Goal: Task Accomplishment & Management: Use online tool/utility

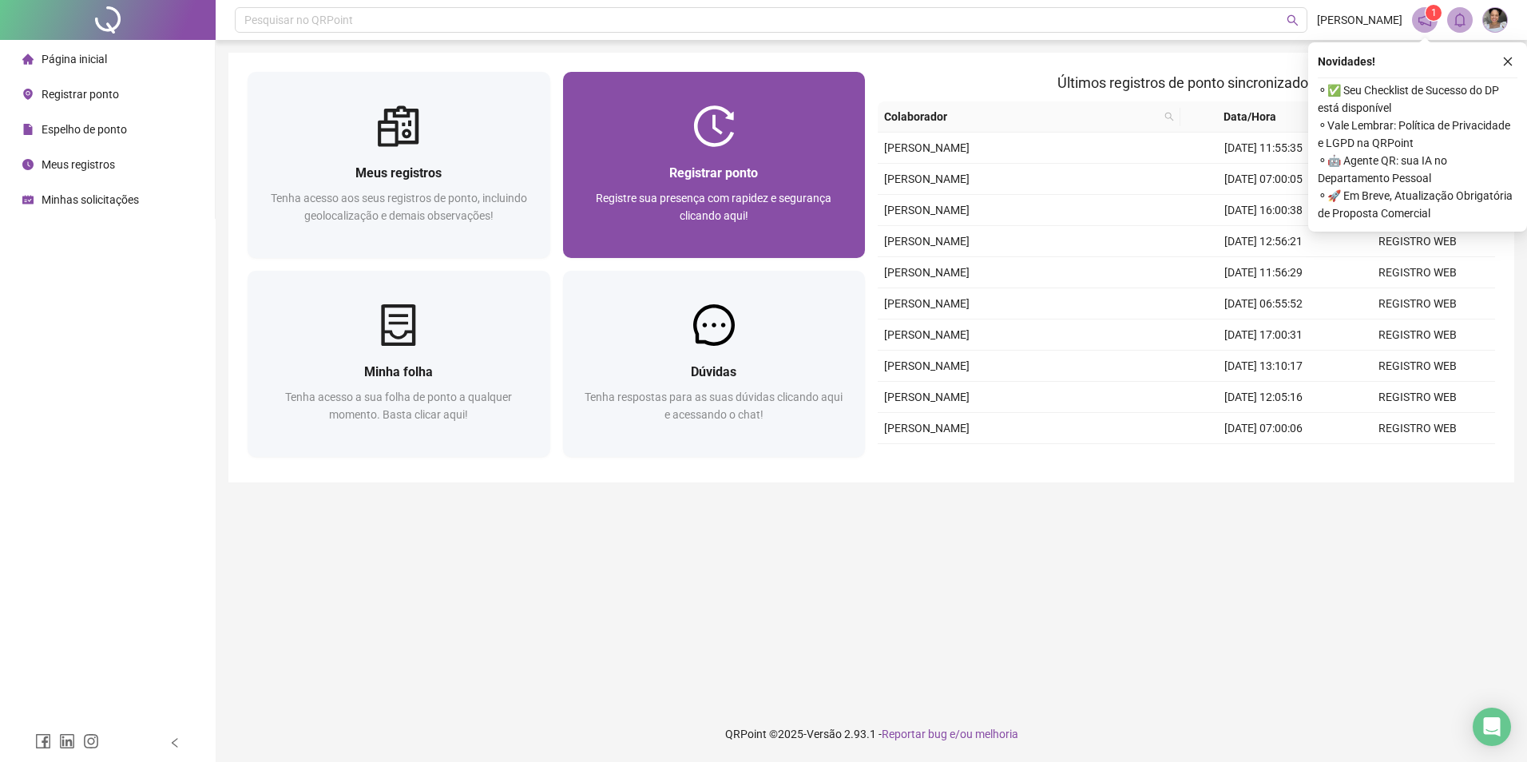
click at [665, 150] on div "Registrar ponto Registre sua presença com rapidez e segurança clicando aqui!" at bounding box center [714, 202] width 303 height 111
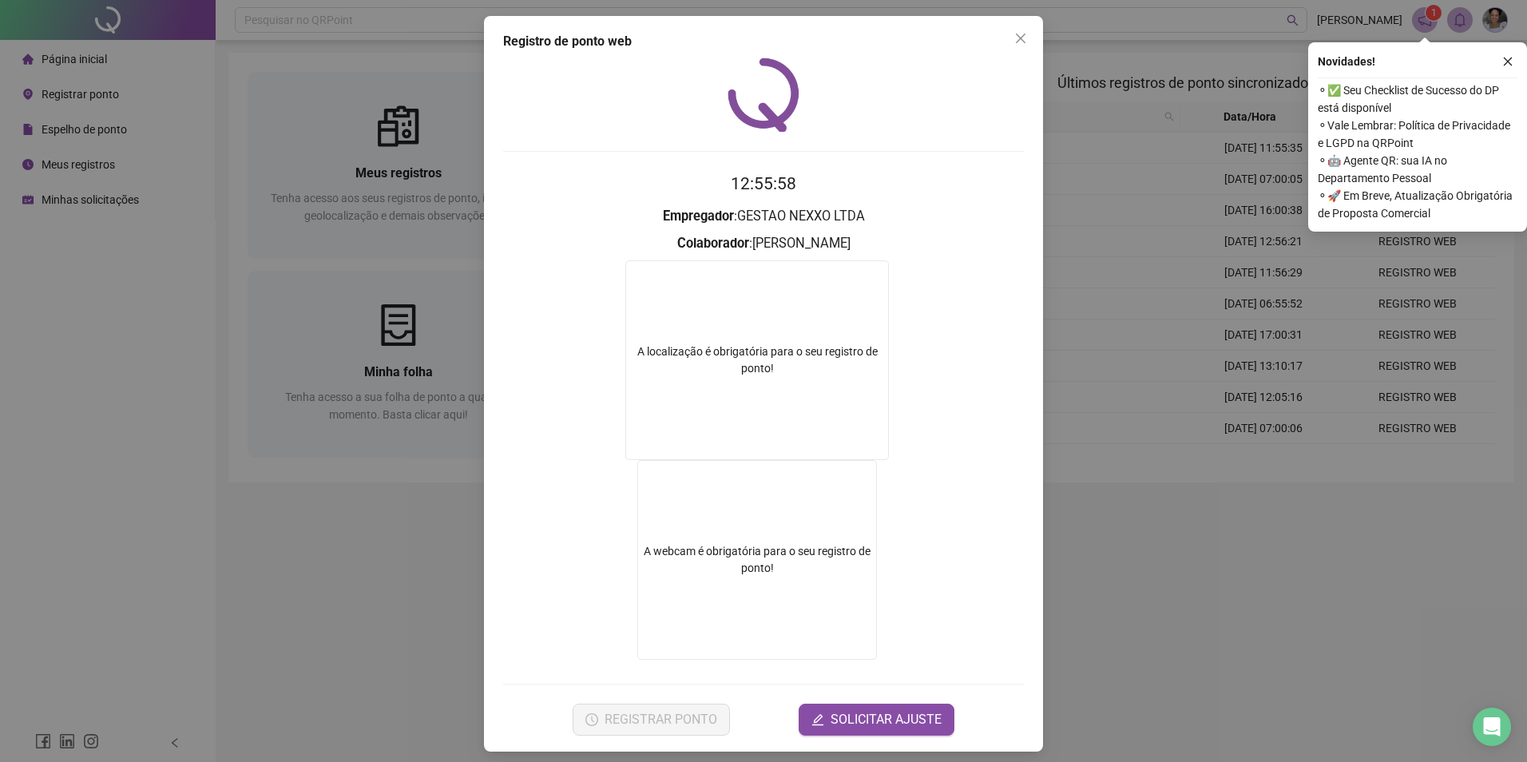
drag, startPoint x: 1015, startPoint y: 35, endPoint x: 983, endPoint y: 62, distance: 41.9
click at [1015, 35] on icon "close" at bounding box center [1021, 38] width 13 height 13
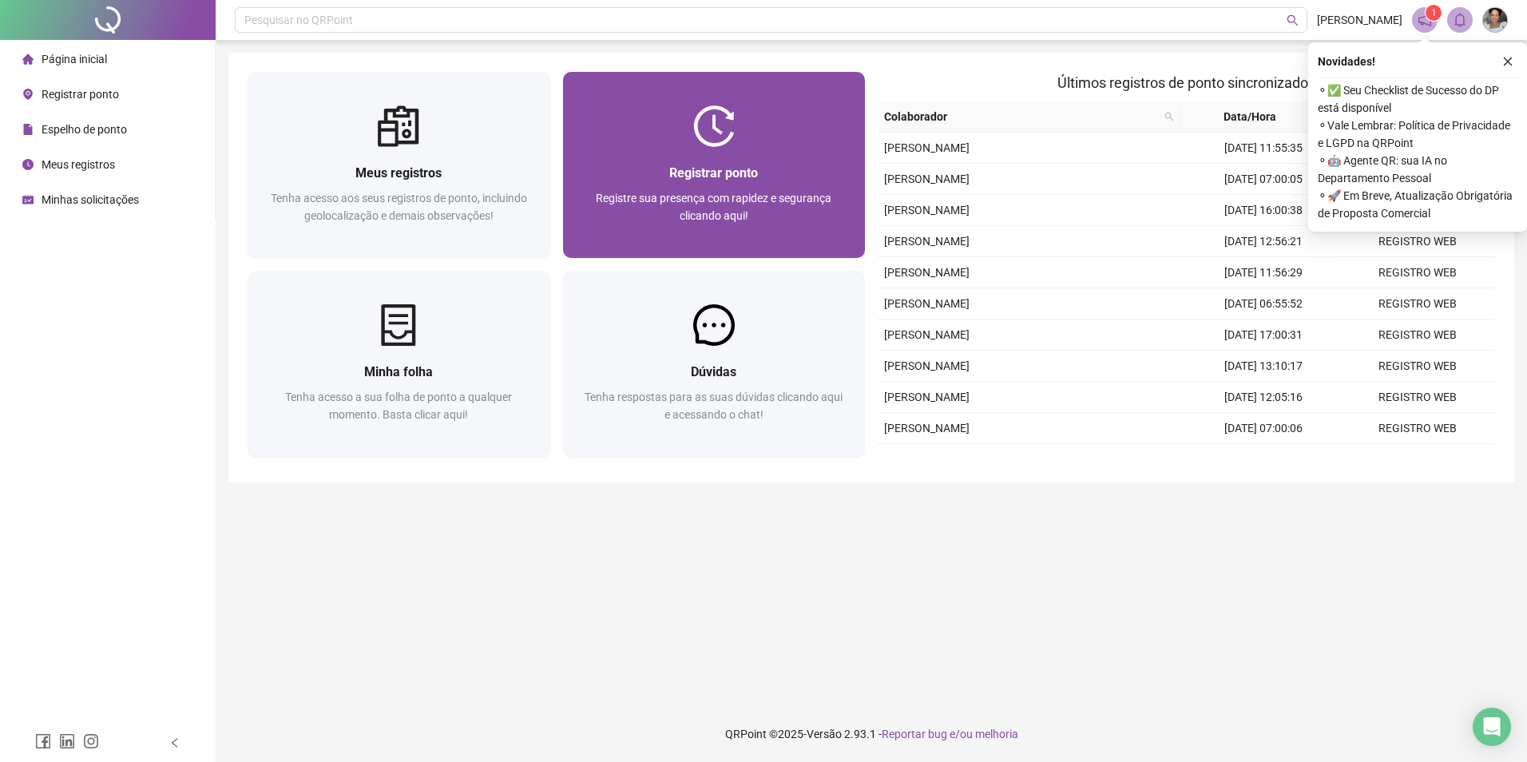
click at [777, 176] on div "Registrar ponto" at bounding box center [714, 173] width 264 height 20
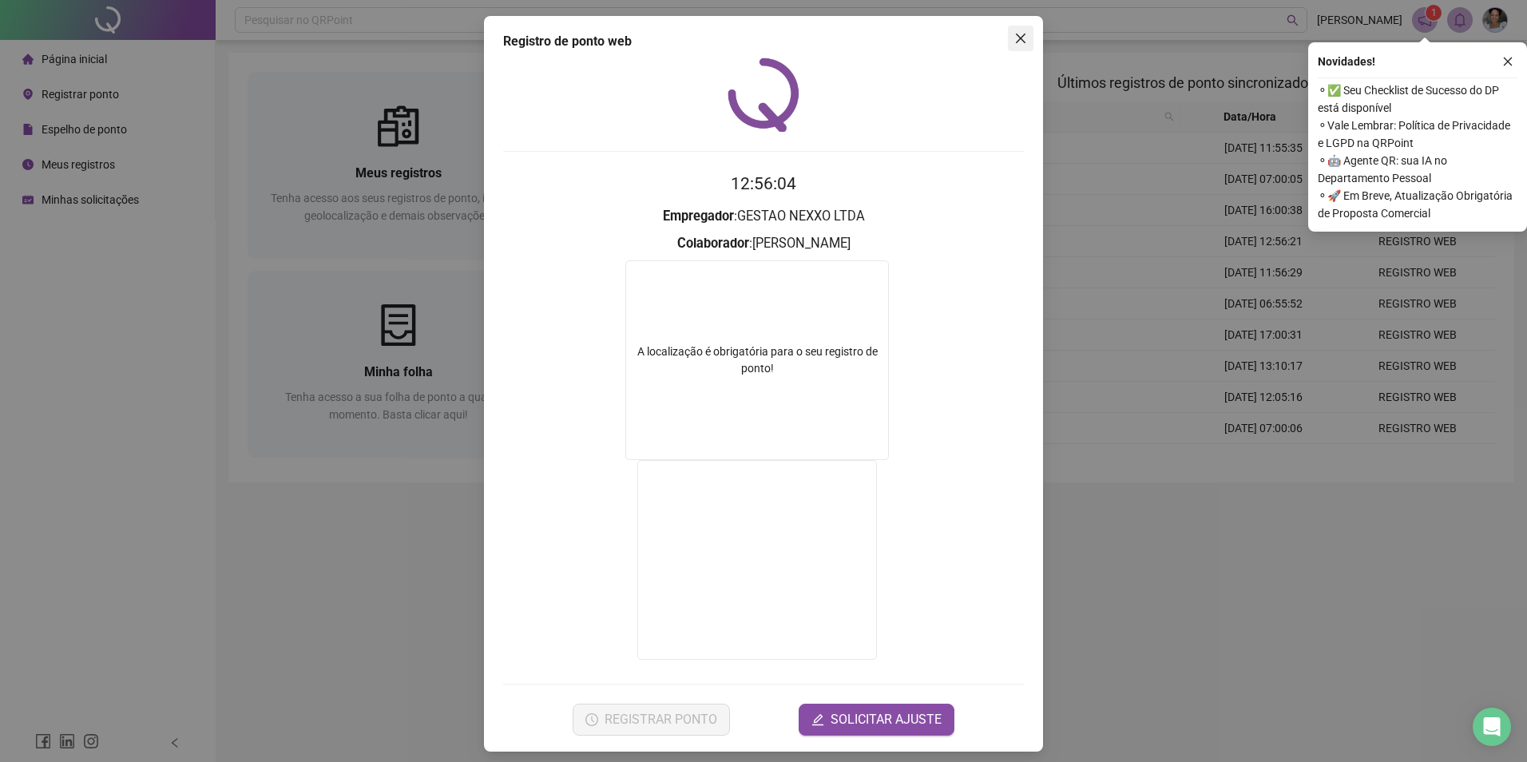
click at [1019, 37] on icon "close" at bounding box center [1021, 38] width 13 height 13
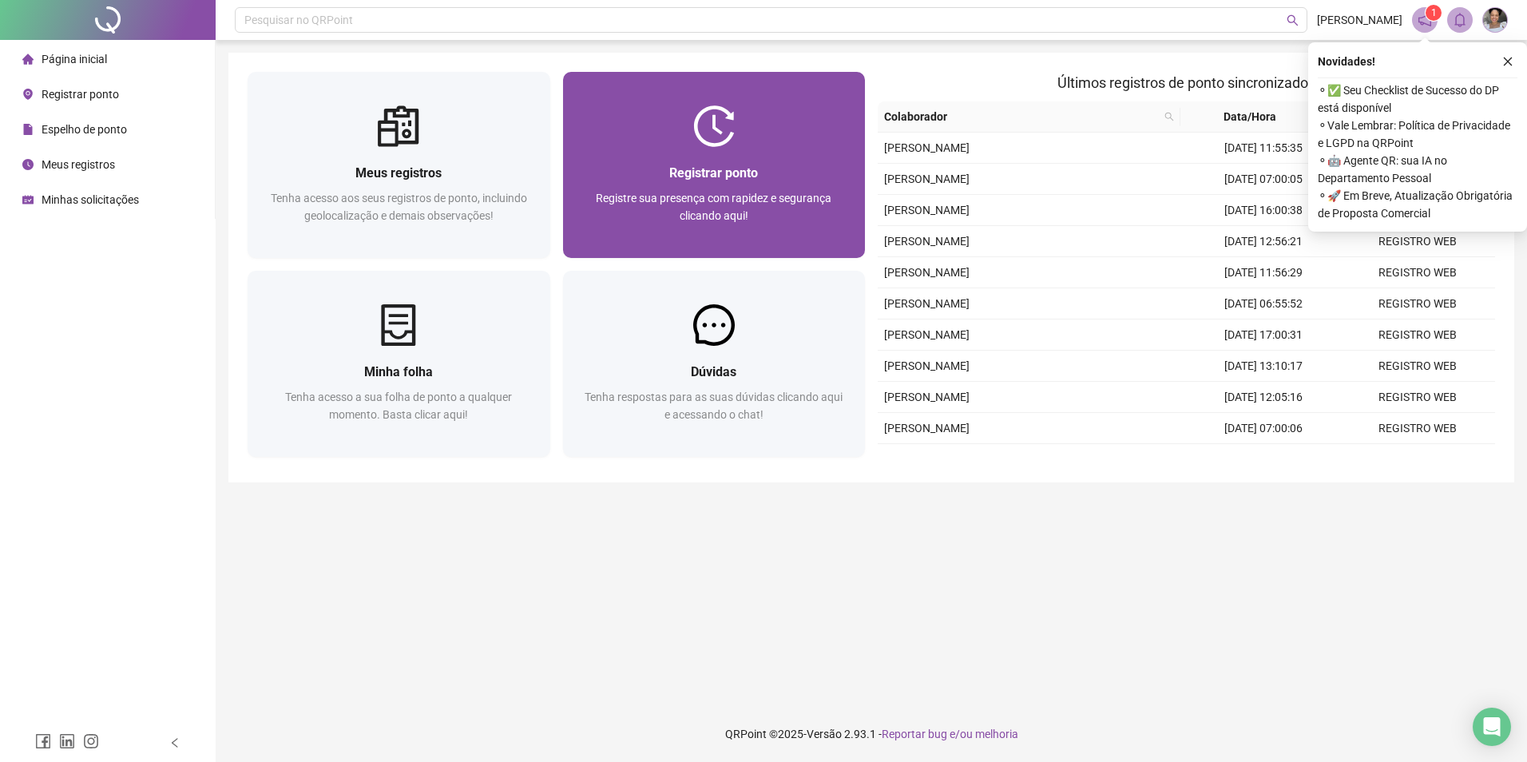
click at [816, 181] on div "Registrar ponto" at bounding box center [714, 173] width 264 height 20
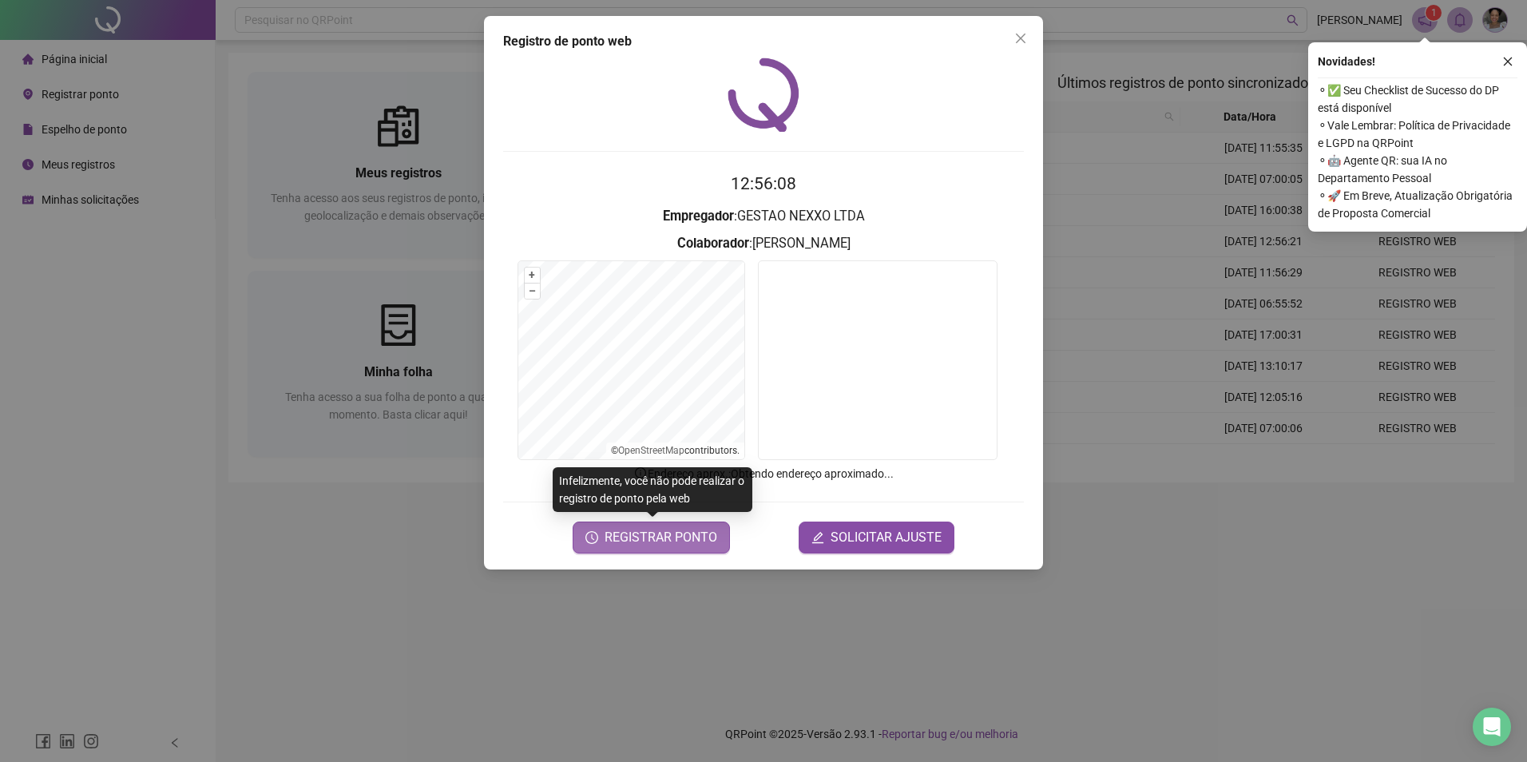
click at [698, 550] on button "REGISTRAR PONTO" at bounding box center [651, 538] width 157 height 32
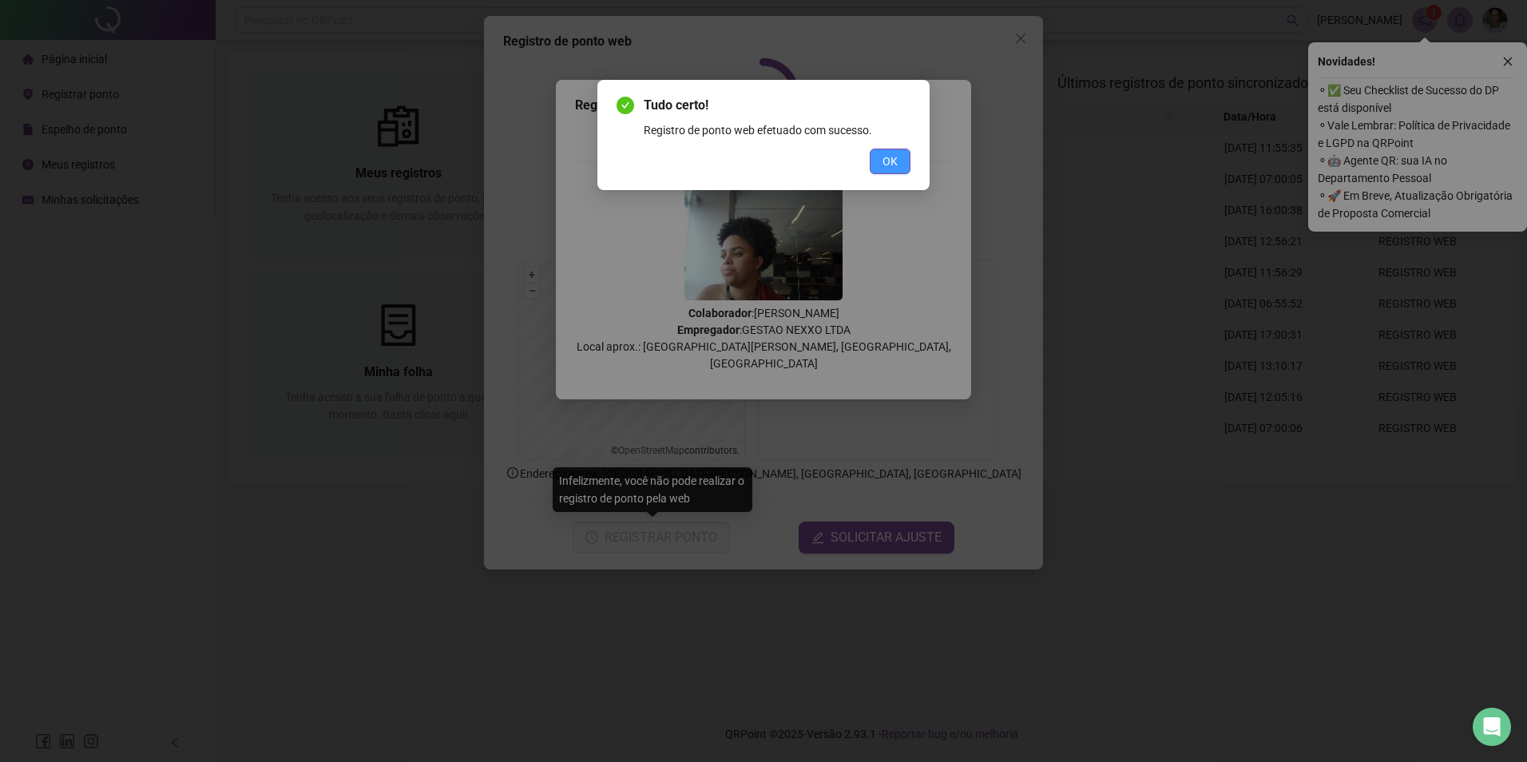
click at [896, 157] on span "OK" at bounding box center [890, 162] width 15 height 18
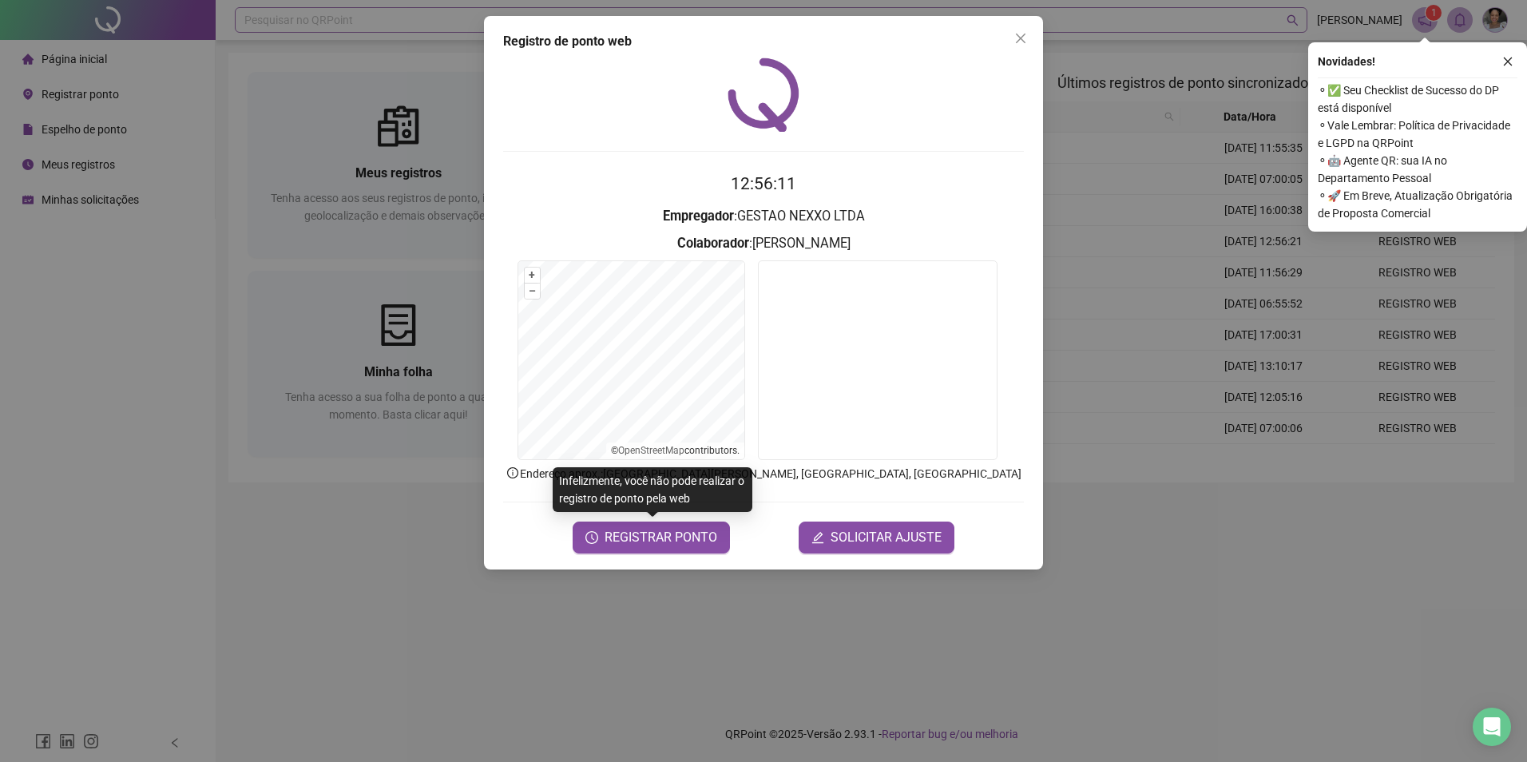
drag, startPoint x: 1021, startPoint y: 38, endPoint x: 1079, endPoint y: 27, distance: 59.2
click at [1020, 38] on icon "close" at bounding box center [1021, 39] width 10 height 10
